Goal: Task Accomplishment & Management: Use online tool/utility

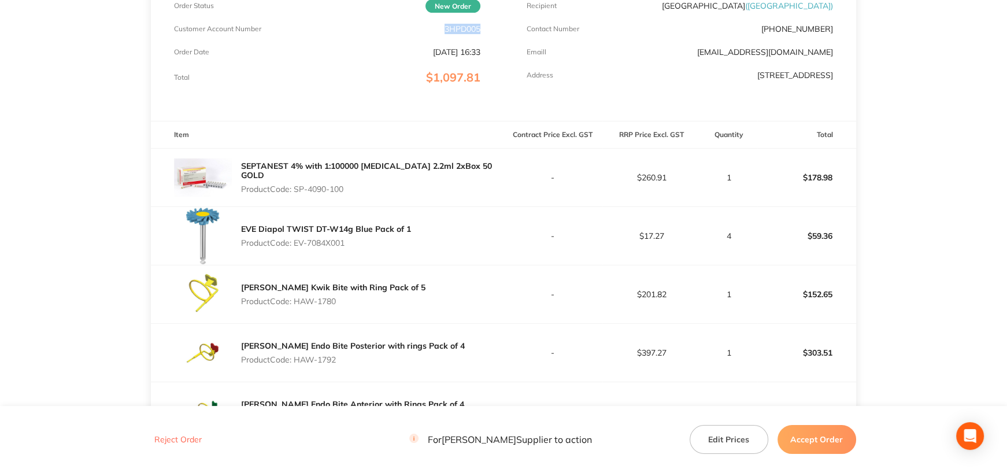
drag, startPoint x: 444, startPoint y: 28, endPoint x: 503, endPoint y: 73, distance: 74.2
click at [493, 31] on div "Order Details Order Status New Order Customer Account Number 3HPD005 Order Date…" at bounding box center [327, 32] width 353 height 177
copy p "3HPD005"
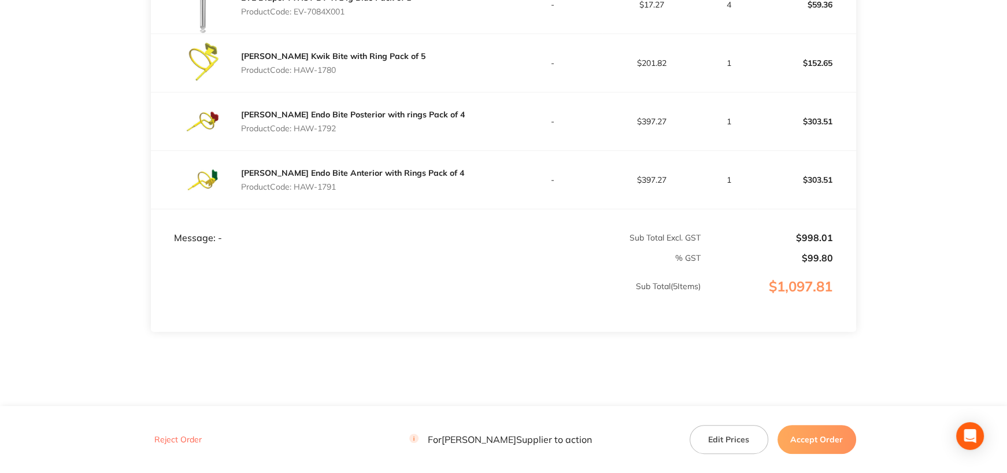
click at [824, 434] on button "Accept Order" at bounding box center [817, 439] width 79 height 29
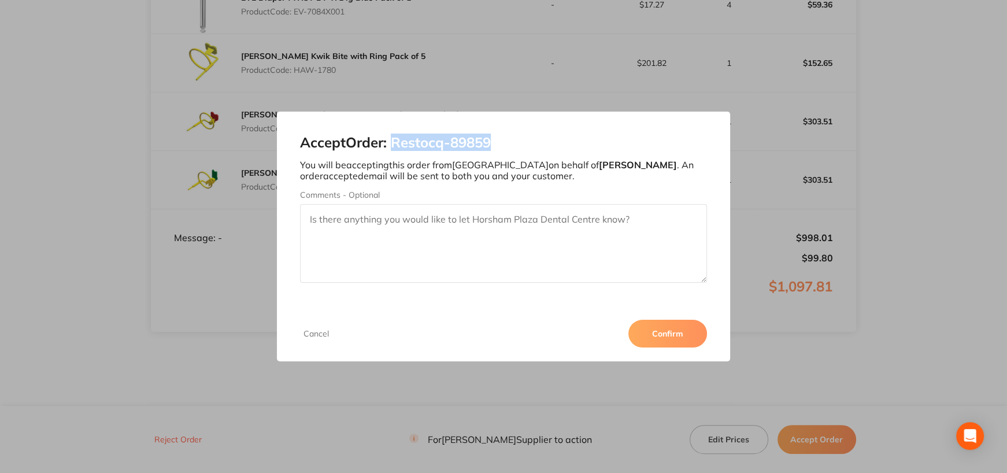
drag, startPoint x: 397, startPoint y: 142, endPoint x: 528, endPoint y: 146, distance: 131.4
click at [528, 146] on h2 "Accept Order: Restocq- 89859" at bounding box center [503, 143] width 407 height 16
copy h2 "Restocq- 89859"
click at [671, 336] on button "Confirm" at bounding box center [668, 334] width 79 height 28
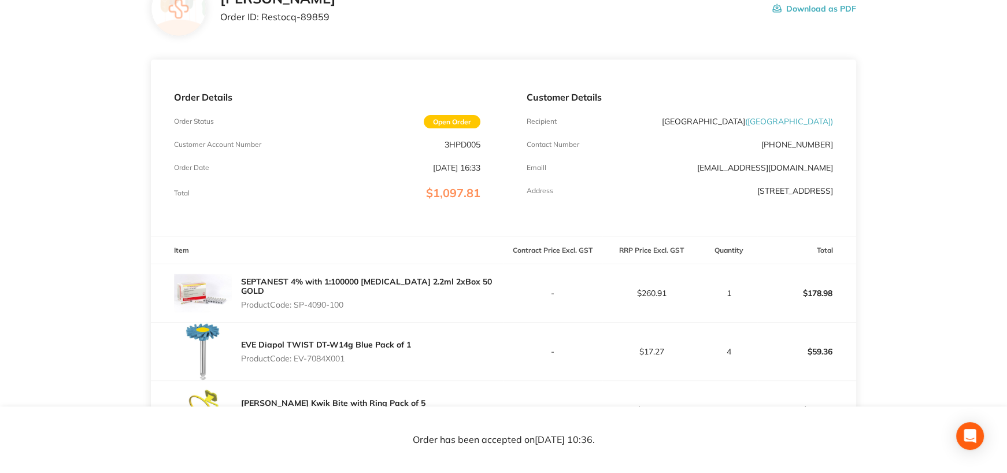
scroll to position [383, 0]
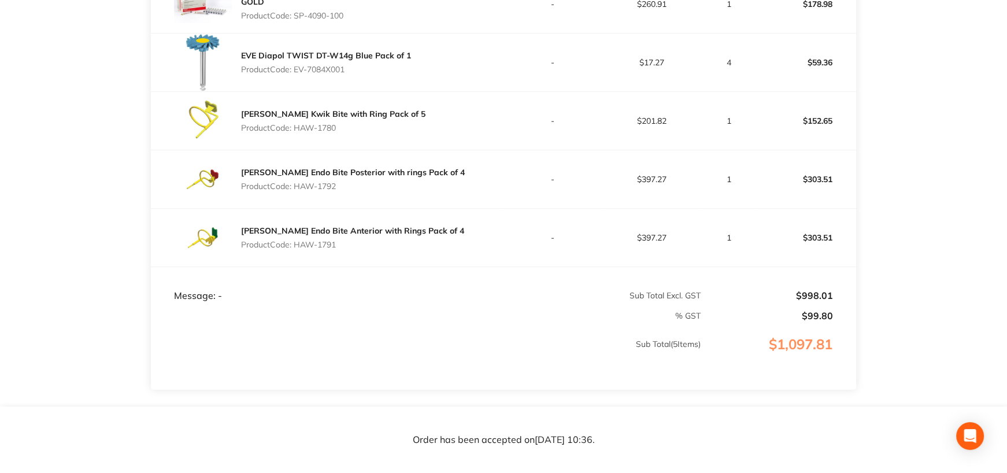
drag, startPoint x: 296, startPoint y: 248, endPoint x: 359, endPoint y: 249, distance: 63.1
click at [359, 249] on p "Product Code: HAW-1791" at bounding box center [352, 244] width 223 height 9
copy p "HAW-1791"
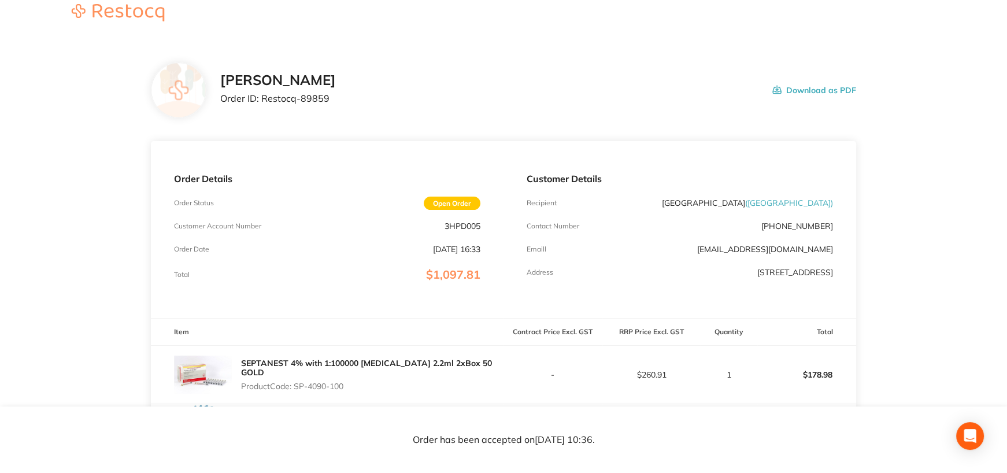
scroll to position [0, 0]
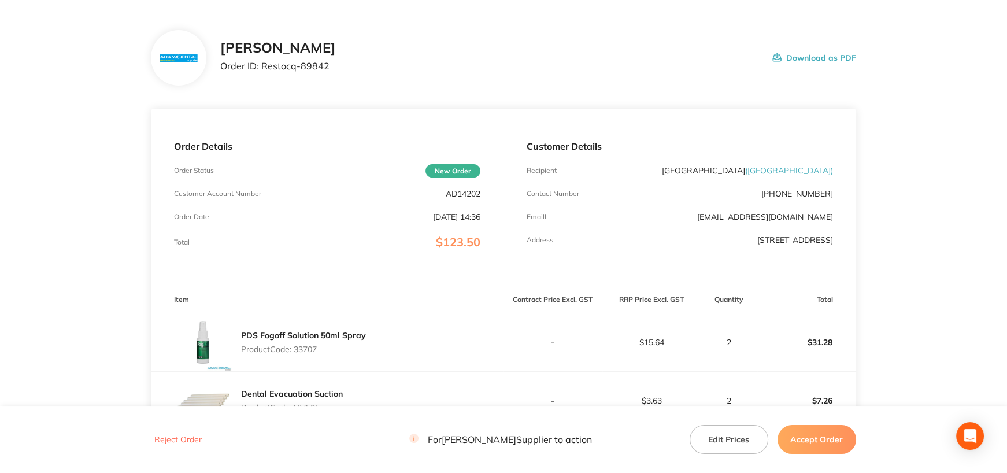
scroll to position [58, 0]
